Goal: Information Seeking & Learning: Learn about a topic

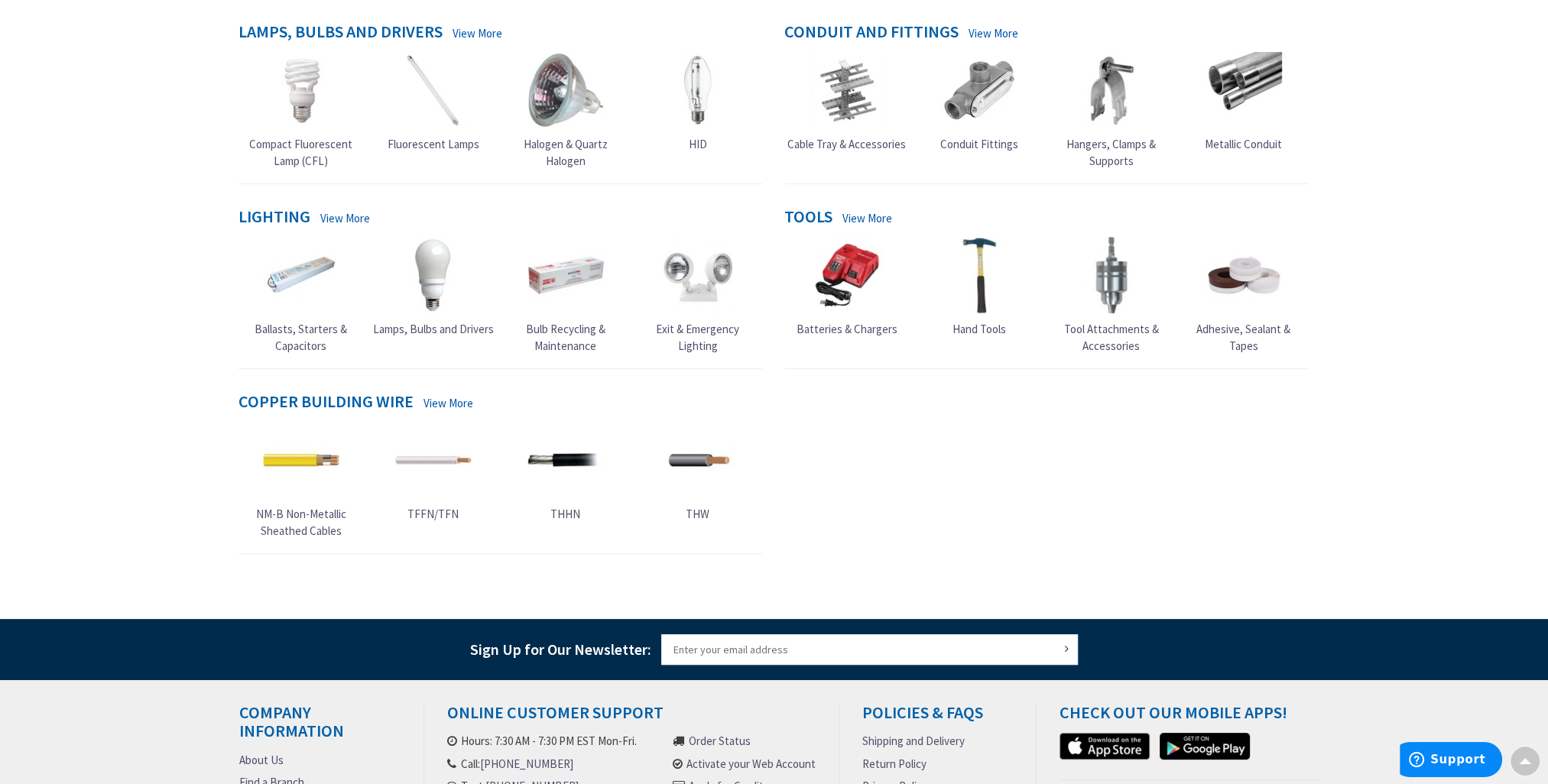
scroll to position [535, 0]
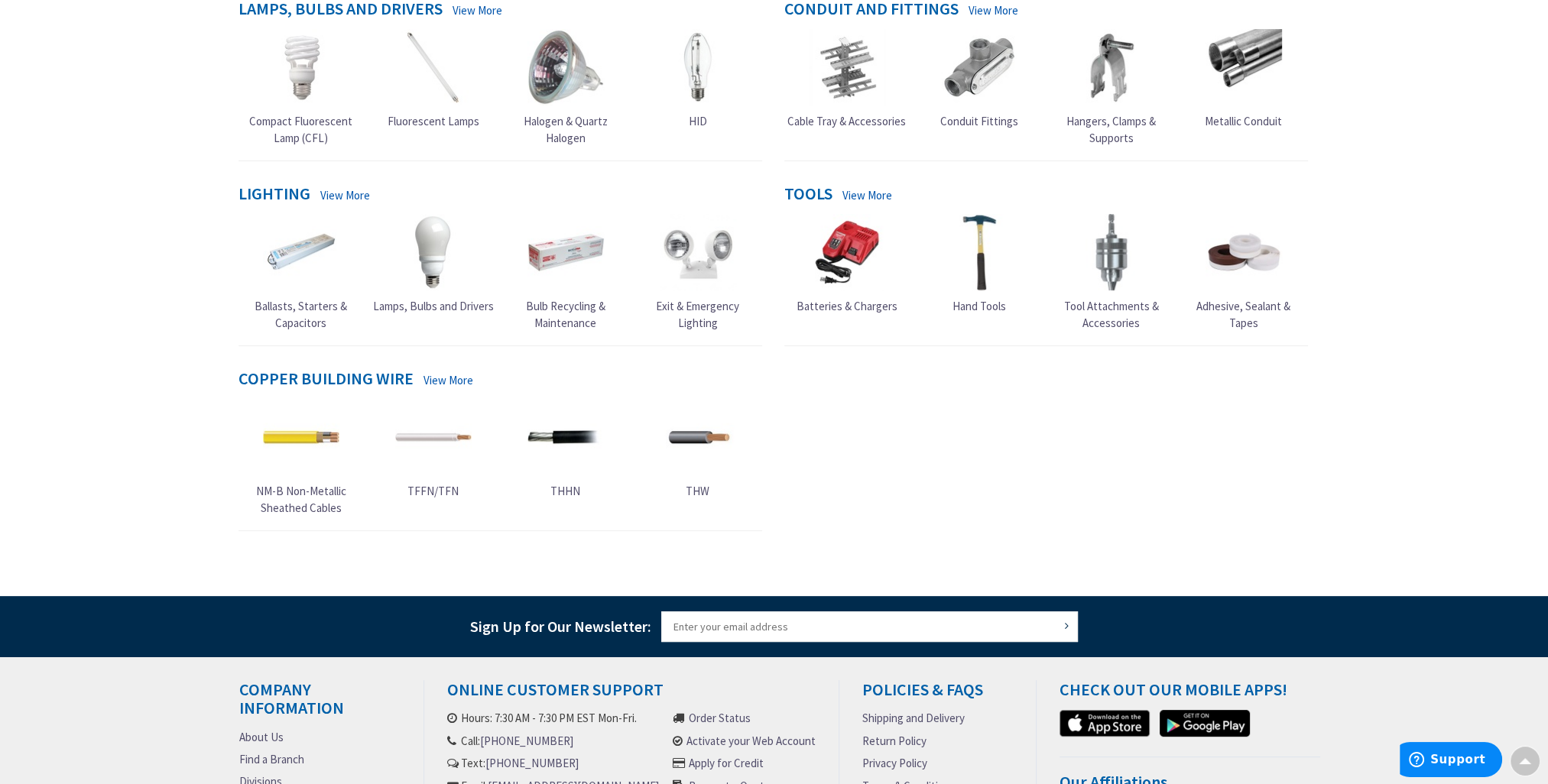
click at [444, 385] on link "View More" at bounding box center [448, 380] width 50 height 16
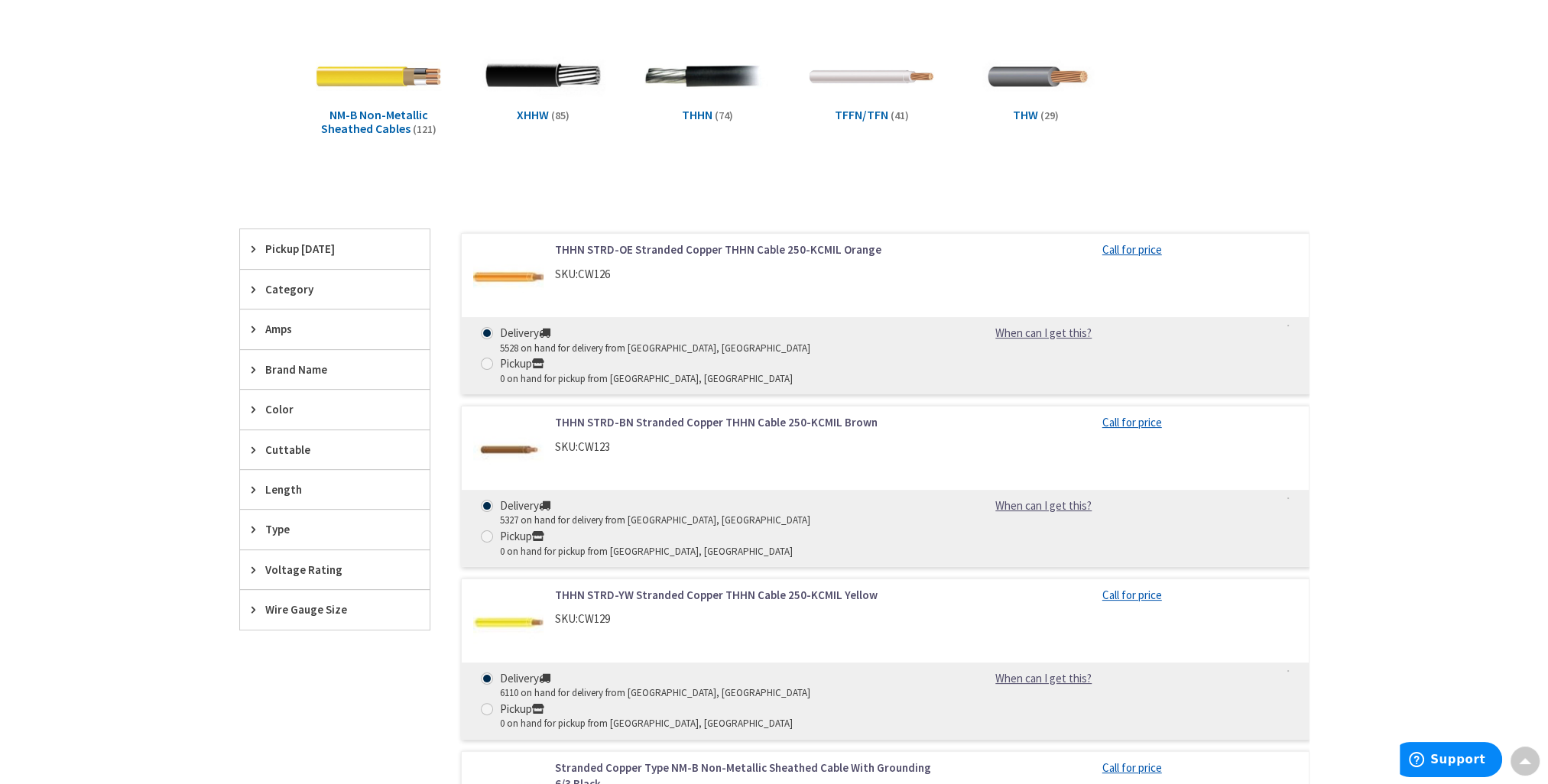
scroll to position [306, 0]
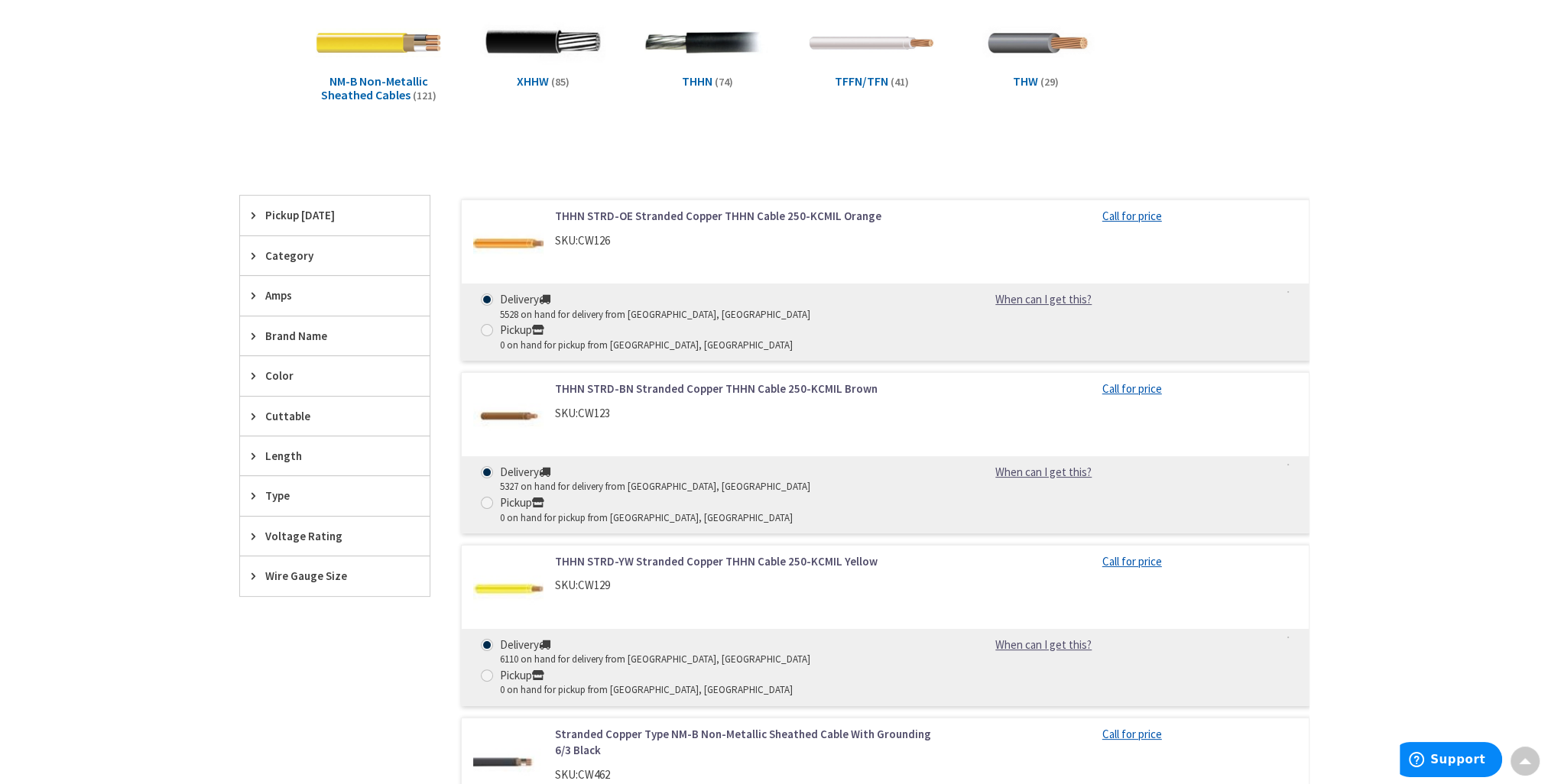
click at [325, 463] on div "Length" at bounding box center [334, 456] width 189 height 39
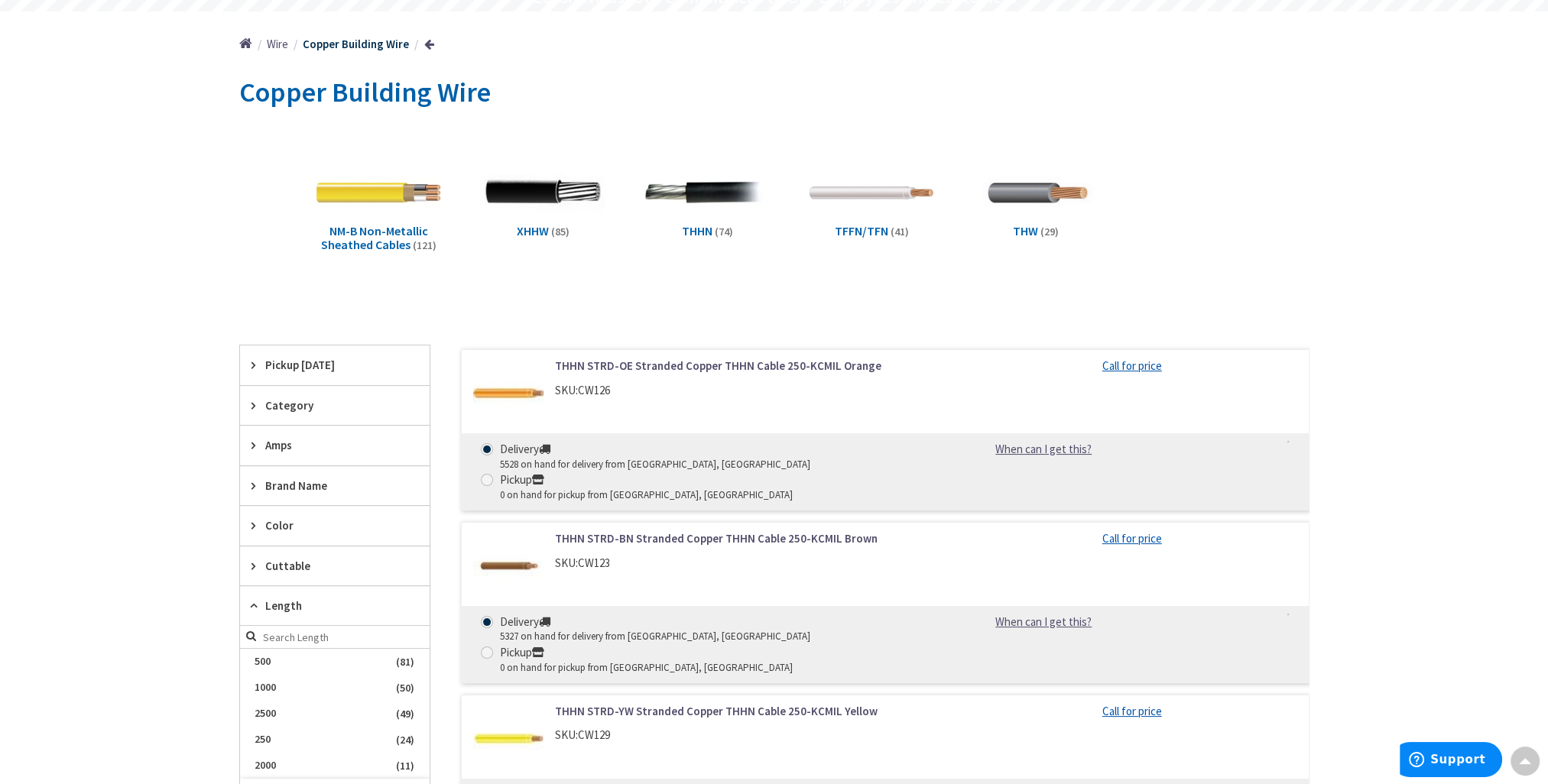
scroll to position [153, 0]
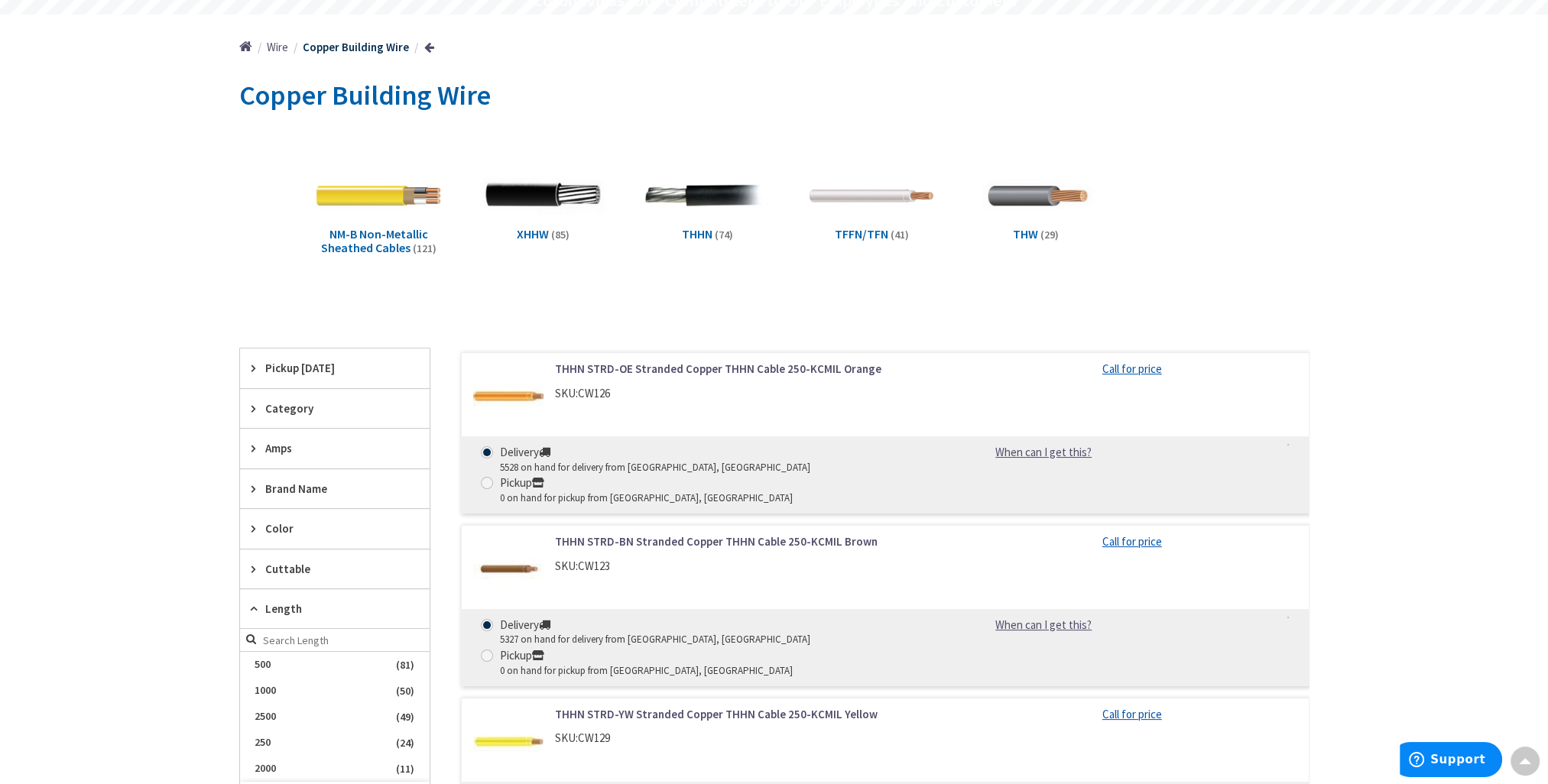
click at [325, 451] on span "Amps" at bounding box center [327, 448] width 124 height 16
click at [333, 411] on span "Category" at bounding box center [327, 408] width 124 height 16
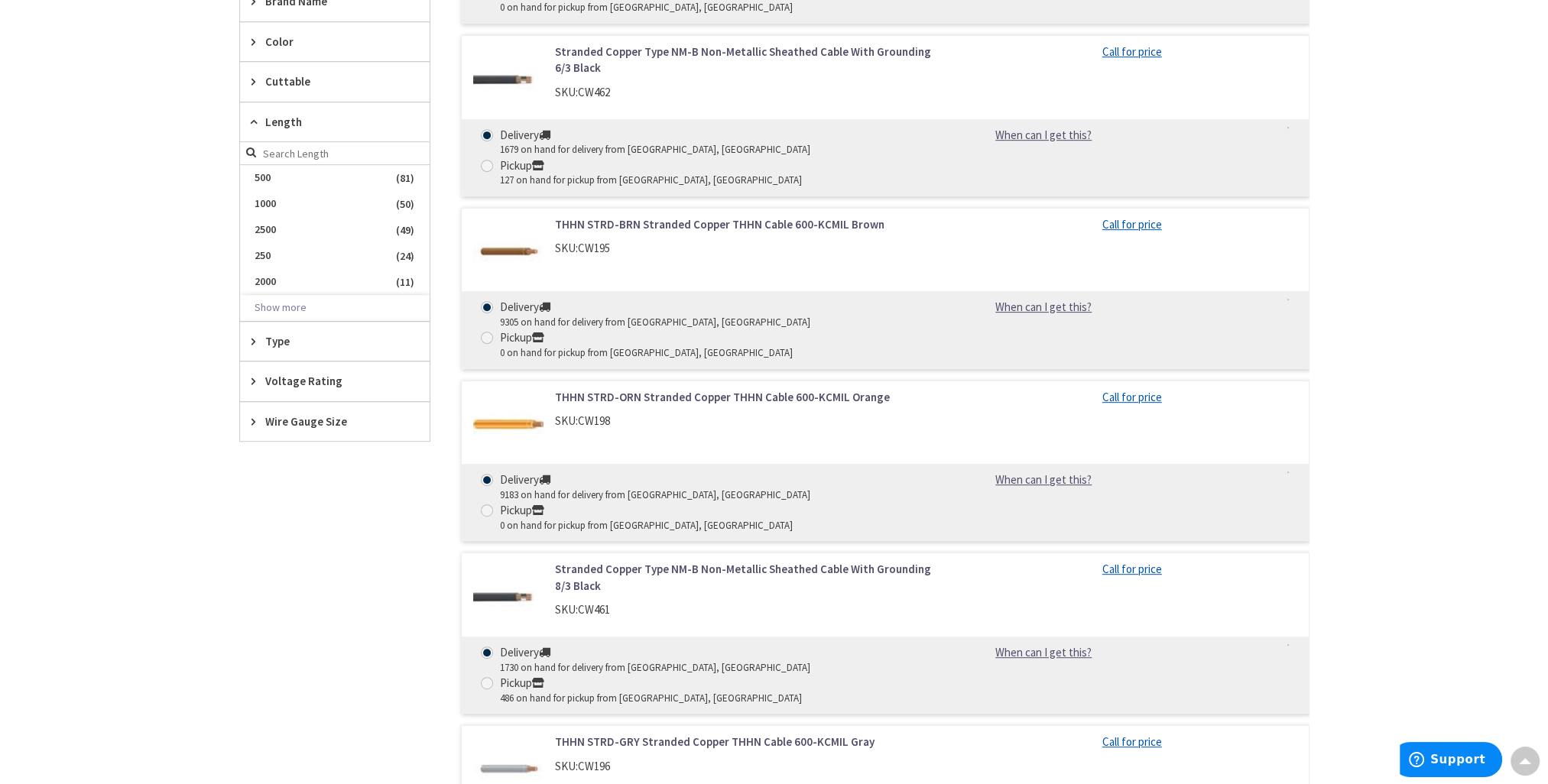
scroll to position [993, 0]
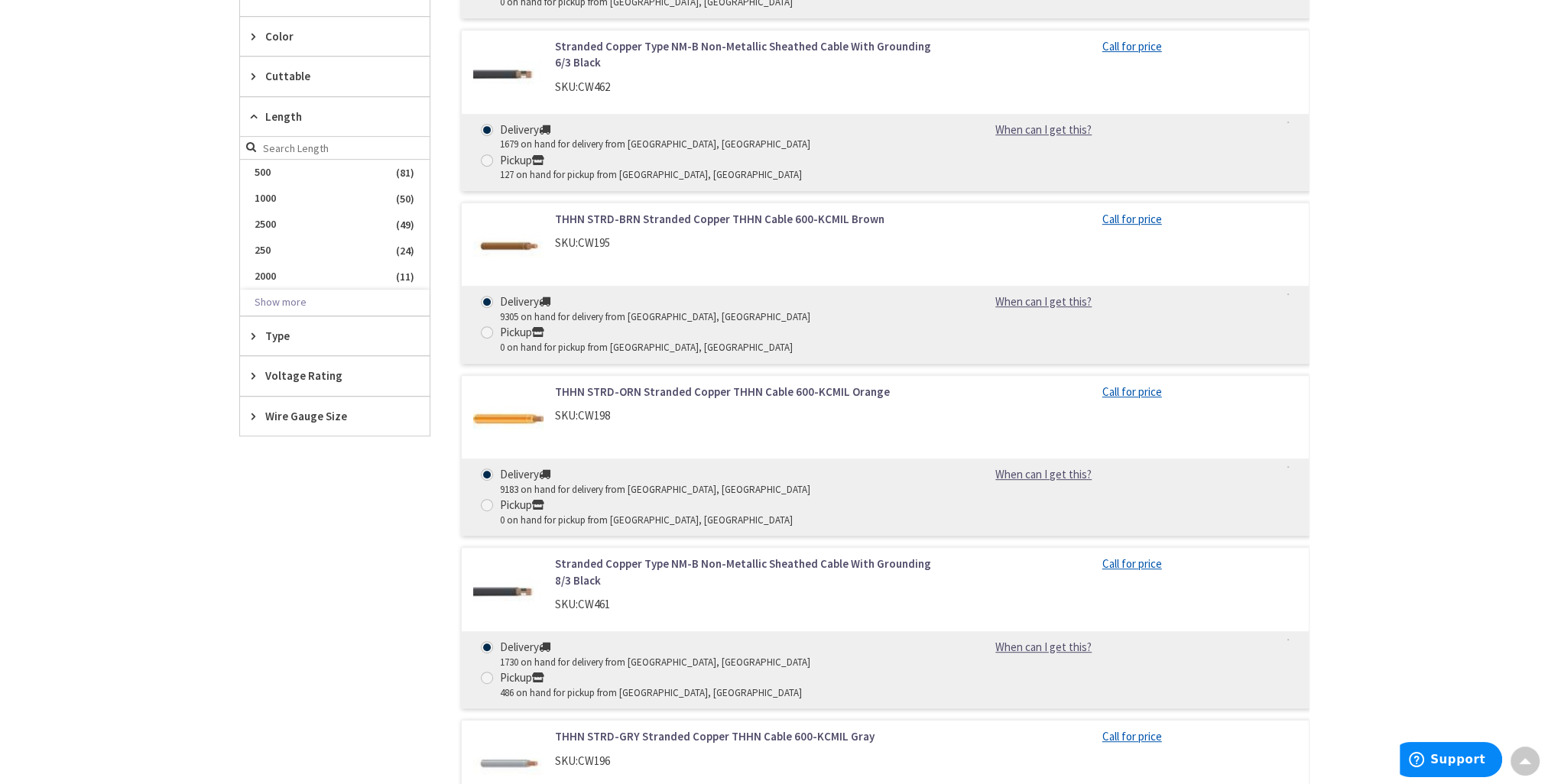
click at [337, 338] on span "Type" at bounding box center [327, 336] width 124 height 16
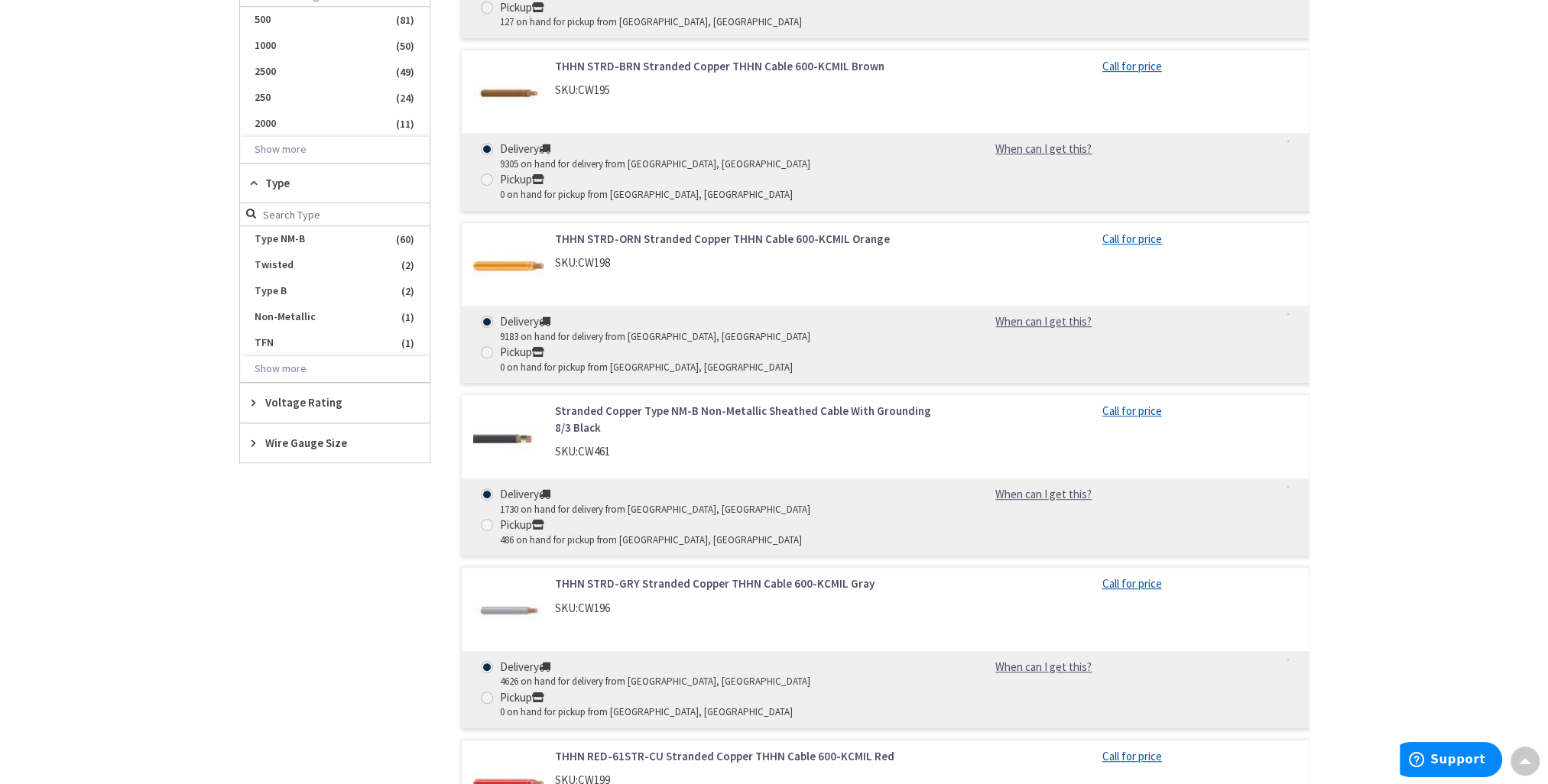
click at [271, 398] on span "Voltage Rating" at bounding box center [327, 403] width 124 height 16
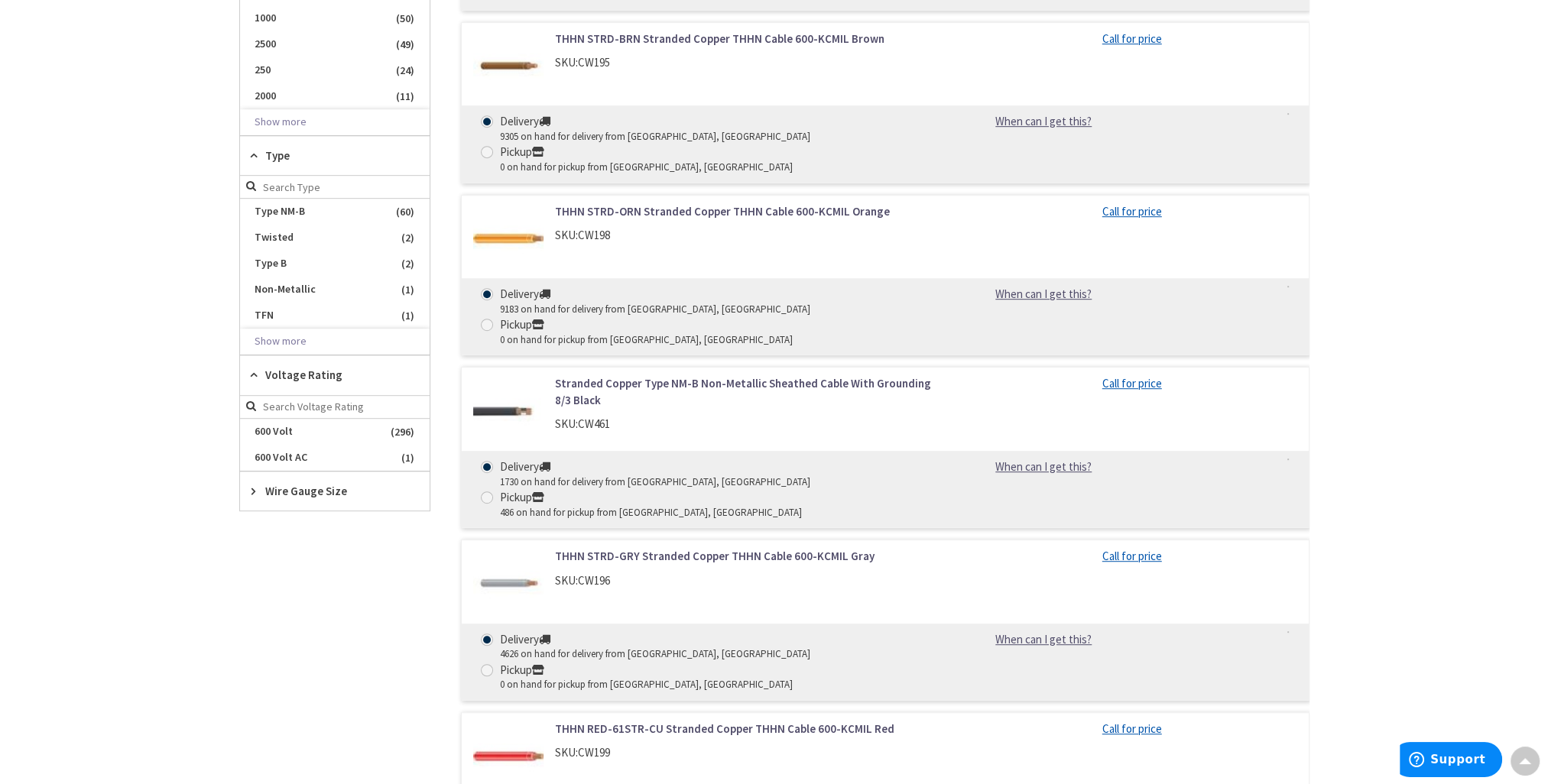
scroll to position [1222, 0]
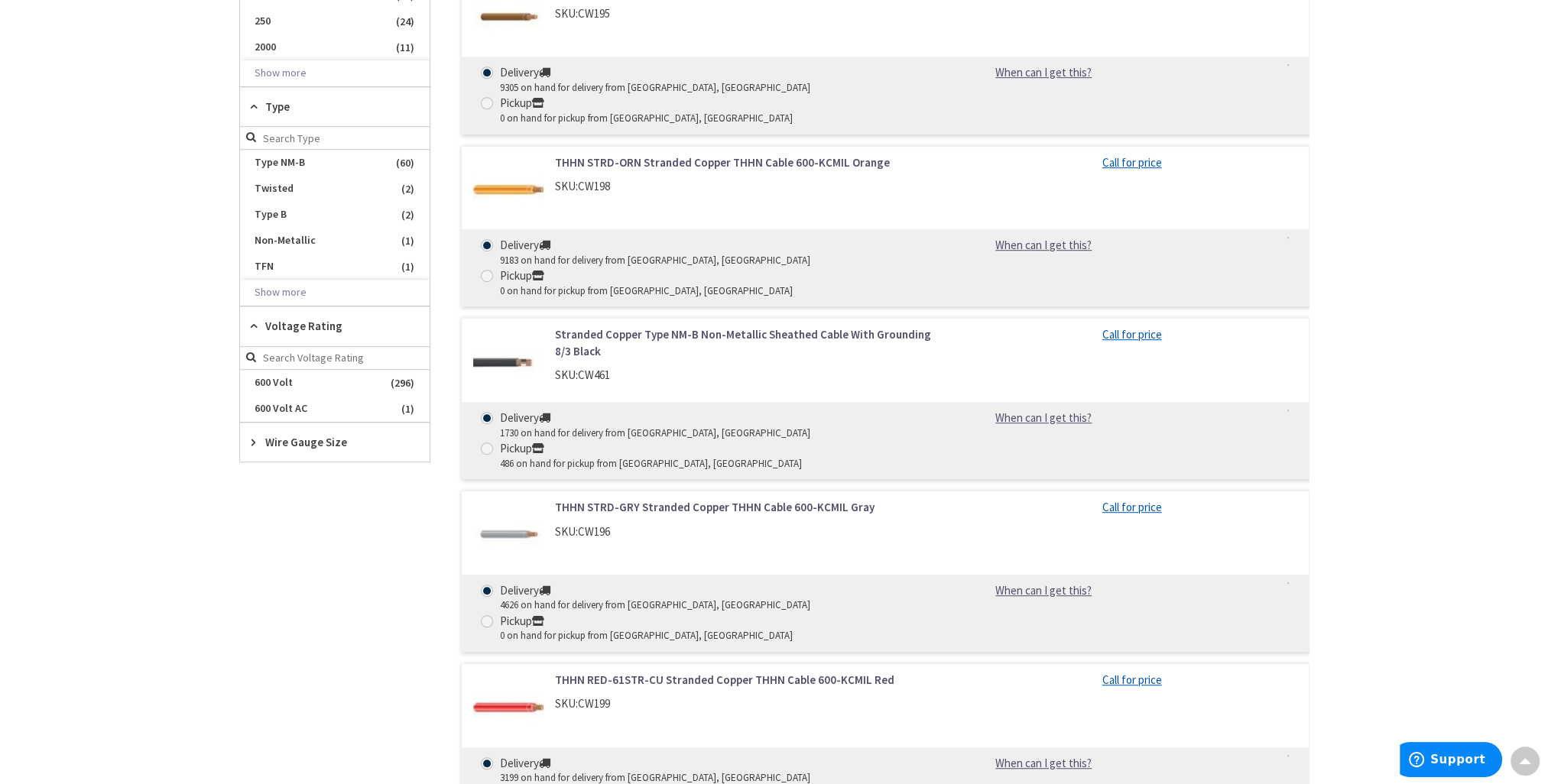
click at [301, 438] on span "Wire Gauge Size" at bounding box center [327, 442] width 124 height 16
click at [297, 628] on button "Show more" at bounding box center [334, 628] width 189 height 26
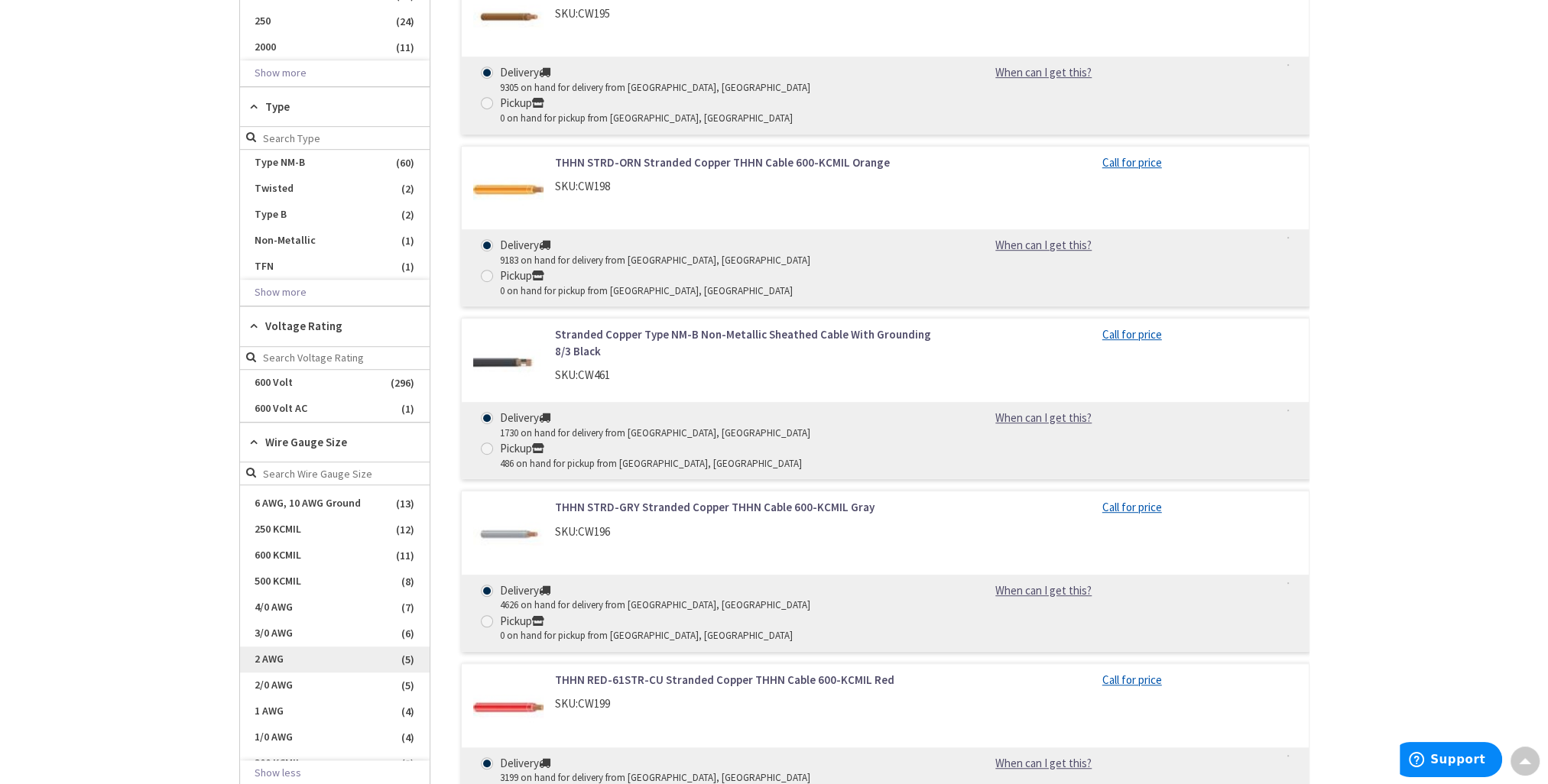
scroll to position [229, 0]
click at [304, 680] on span "2/0 AWG" at bounding box center [334, 684] width 189 height 26
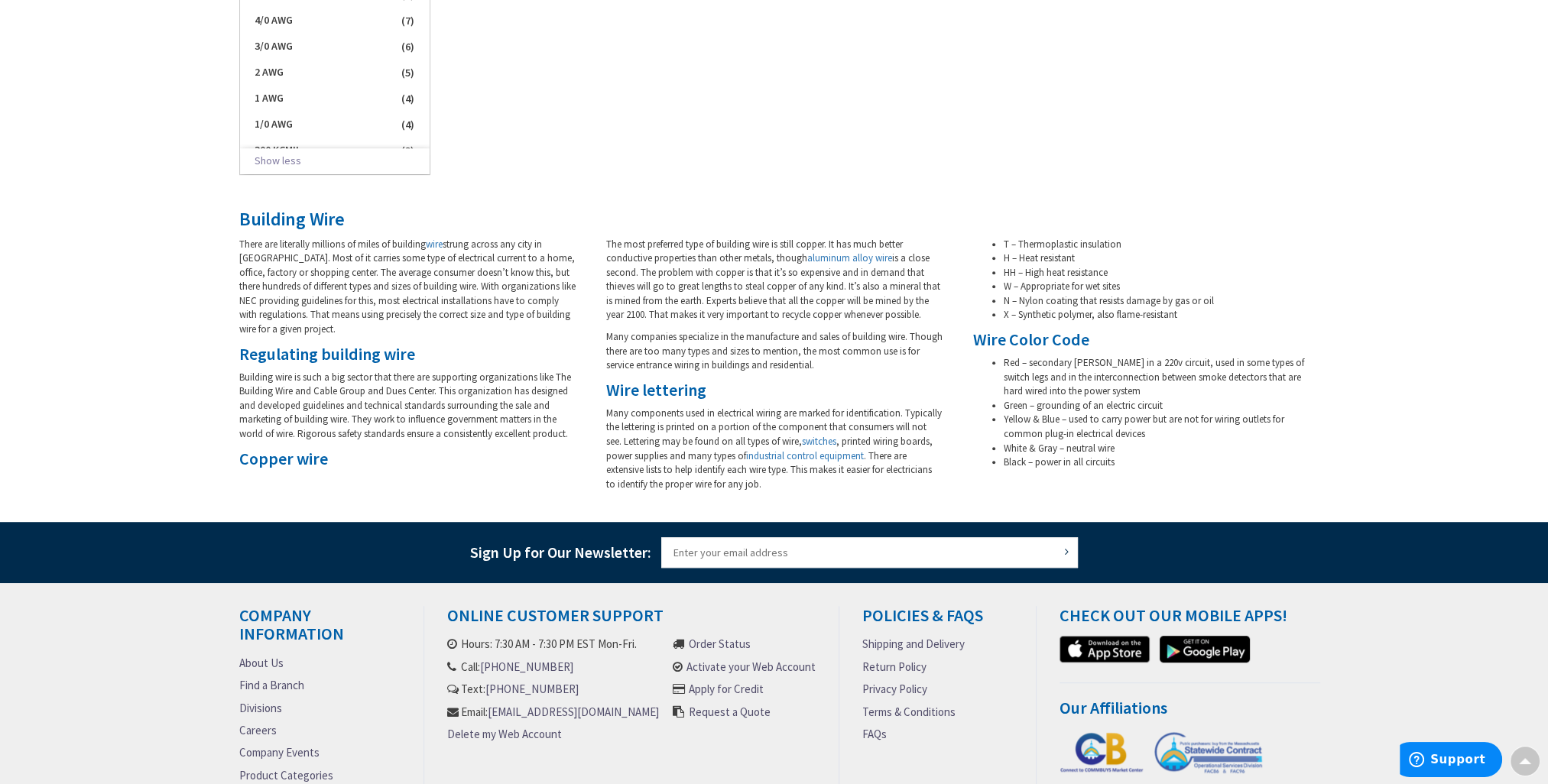
scroll to position [255, 0]
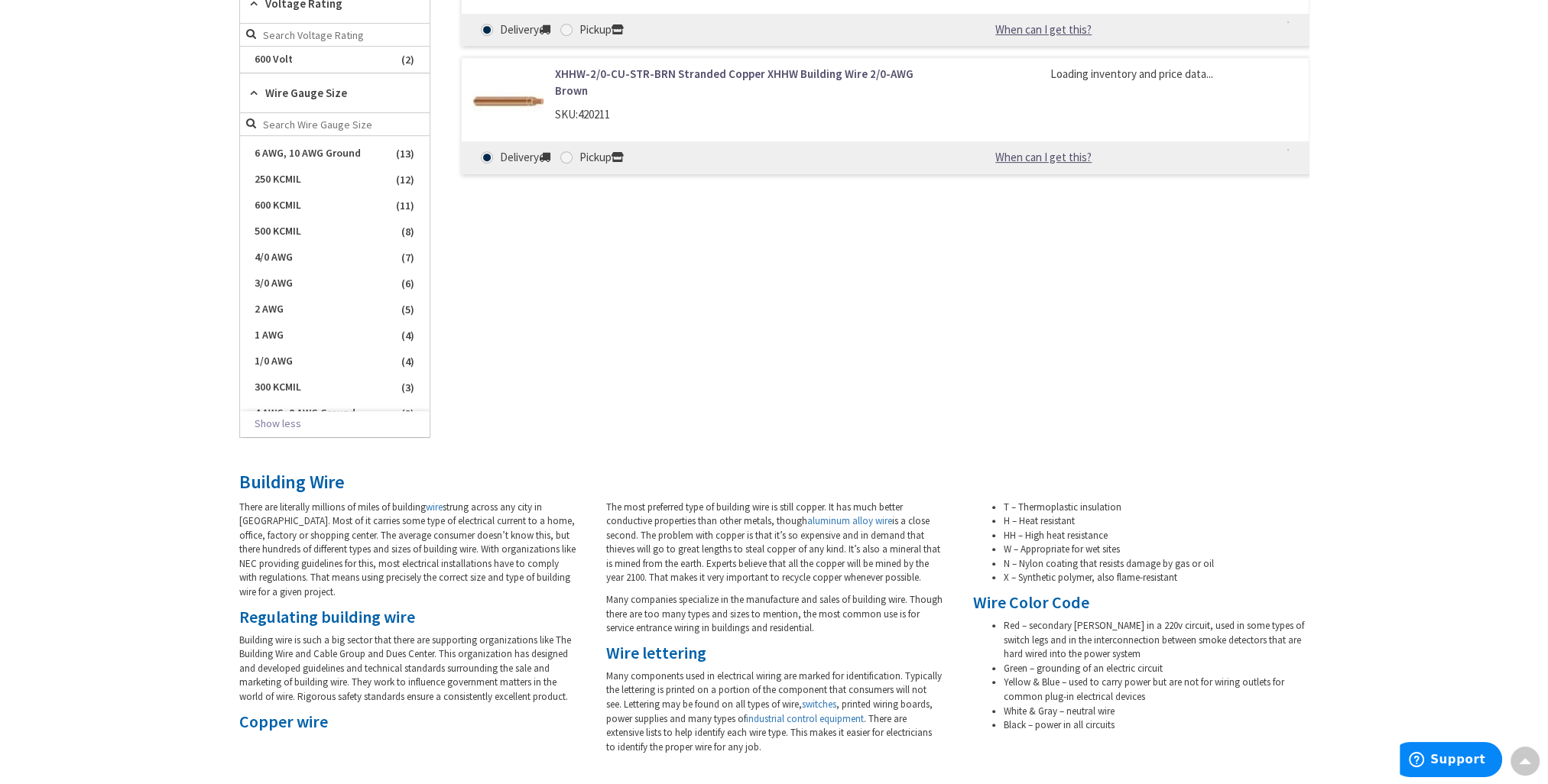
click at [269, 680] on span "Building wire is such a big sector that there are supporting organizations like…" at bounding box center [405, 668] width 332 height 69
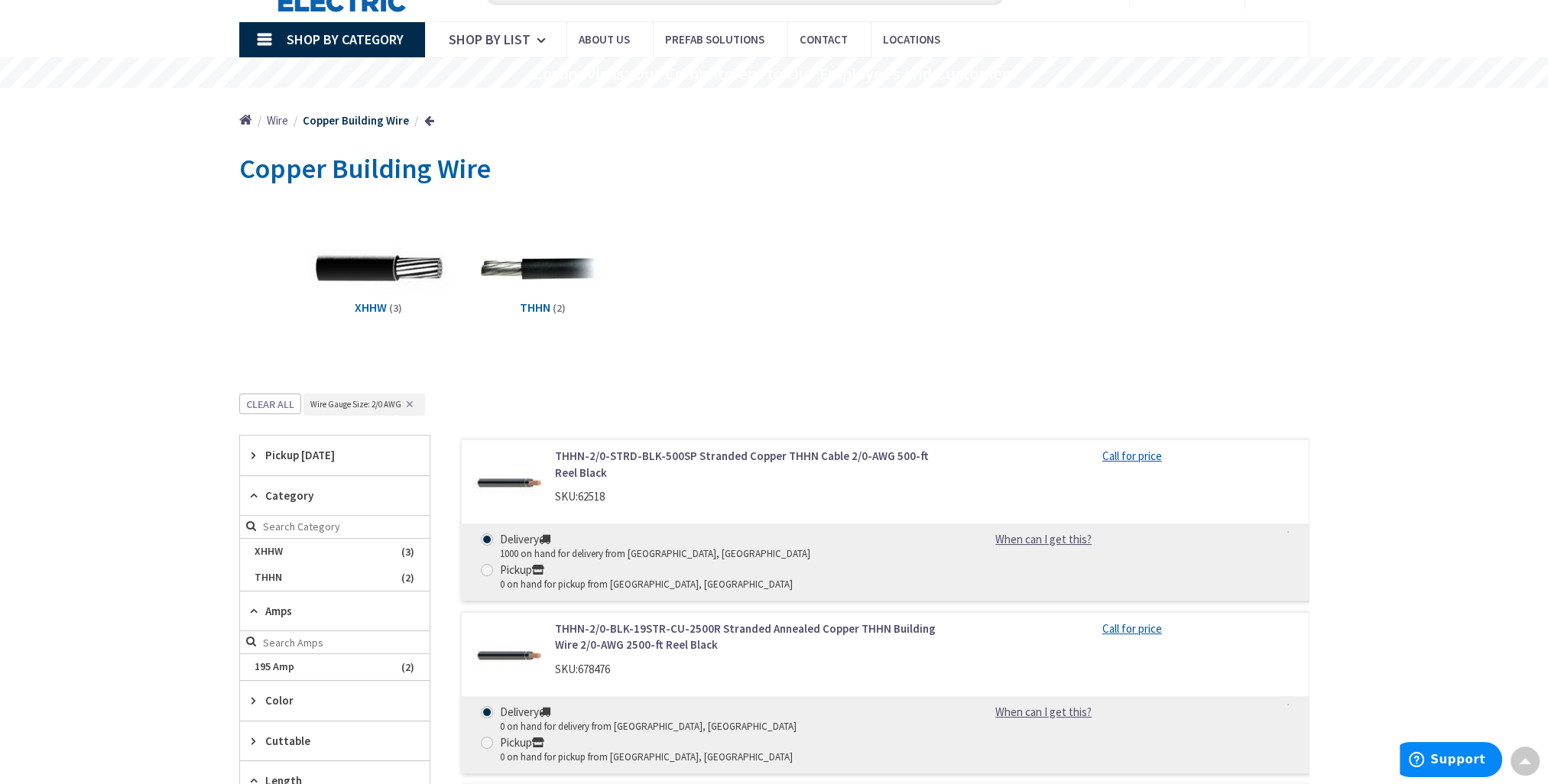
scroll to position [56, 0]
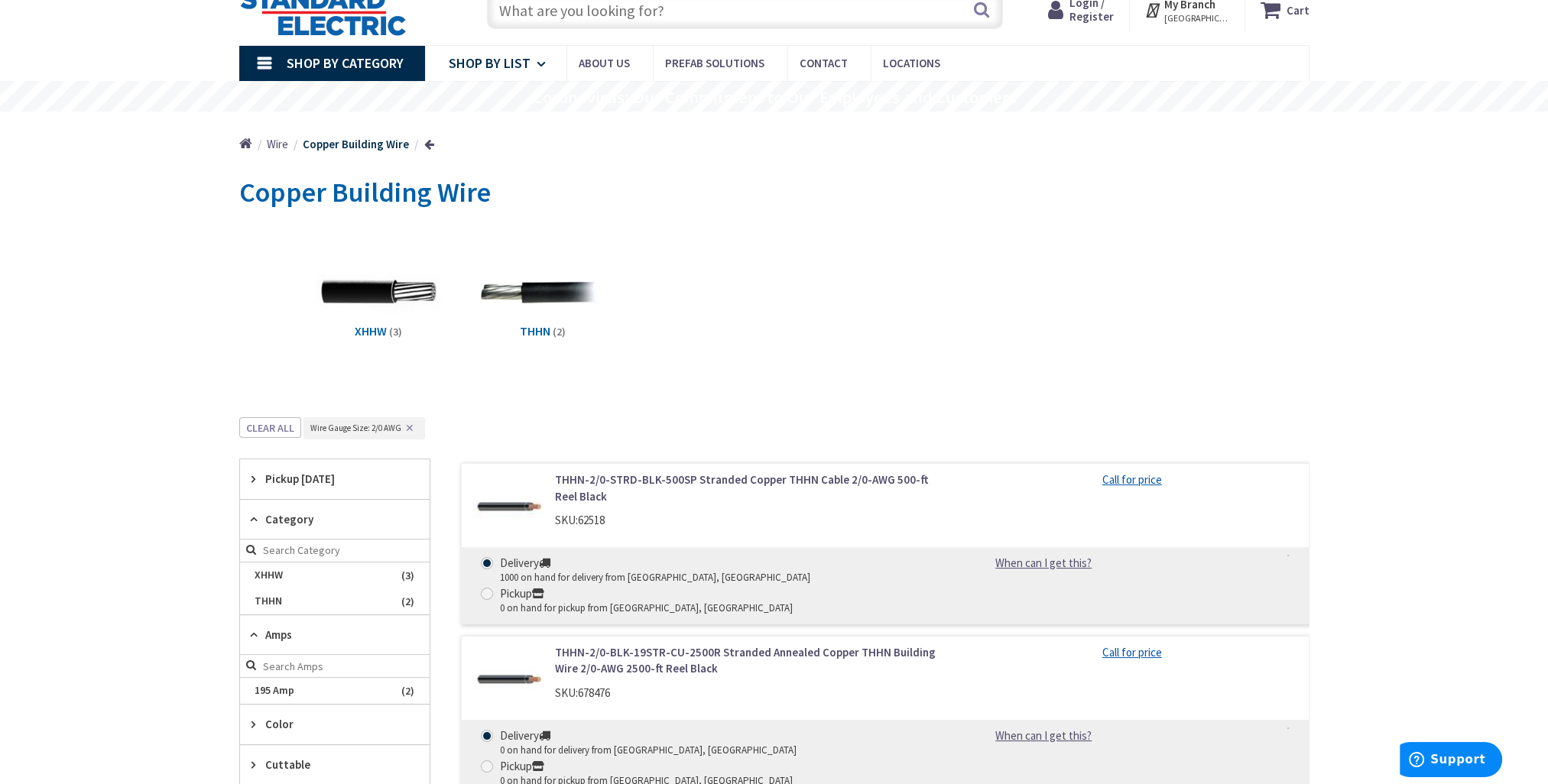
click at [523, 62] on span "Shop By List" at bounding box center [490, 63] width 82 height 18
click at [275, 168] on div "Copper Building Wire" at bounding box center [774, 195] width 1070 height 57
click at [428, 139] on link at bounding box center [429, 144] width 10 height 12
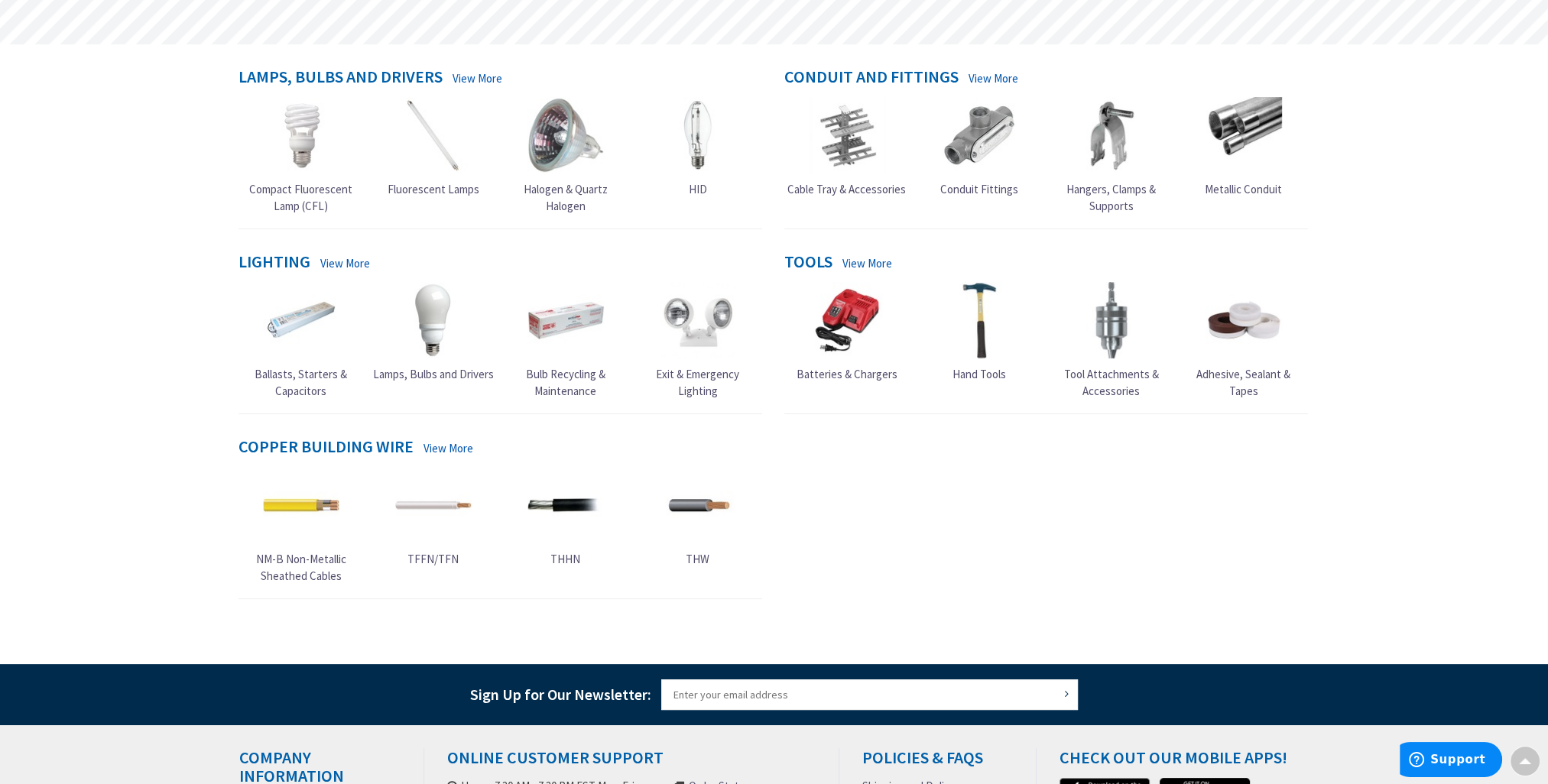
scroll to position [84, 0]
